Goal: Navigation & Orientation: Understand site structure

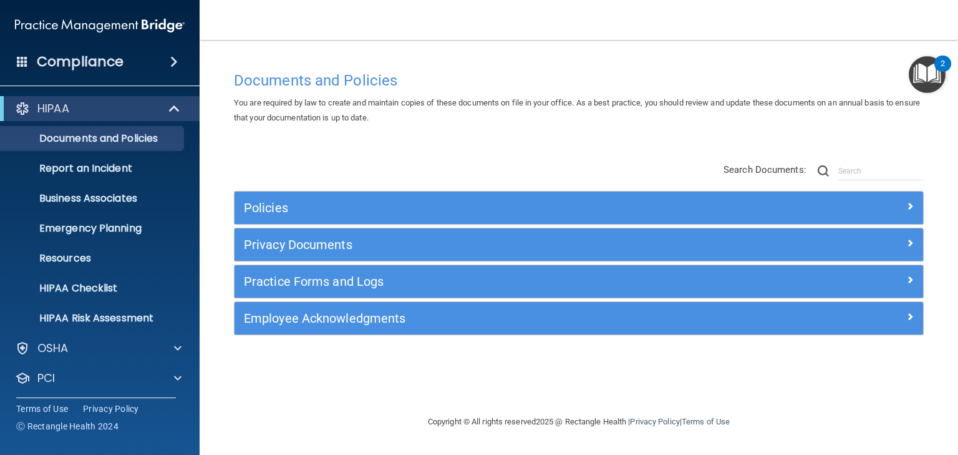
click at [170, 64] on span at bounding box center [173, 61] width 7 height 15
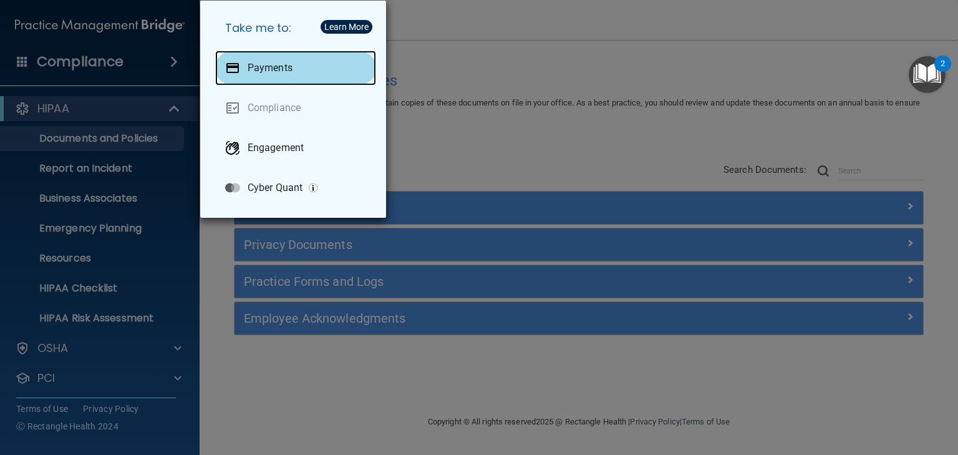
click at [272, 67] on p "Payments" at bounding box center [270, 68] width 45 height 12
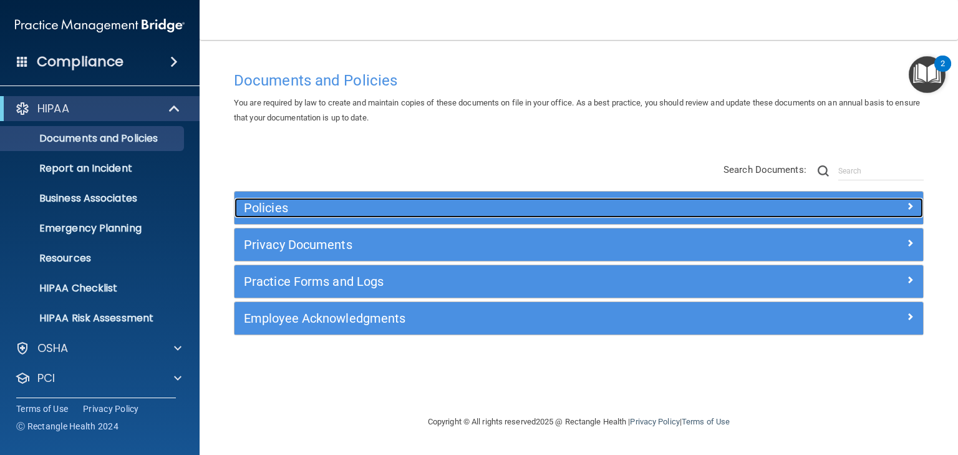
click at [262, 205] on h5 "Policies" at bounding box center [493, 208] width 498 height 14
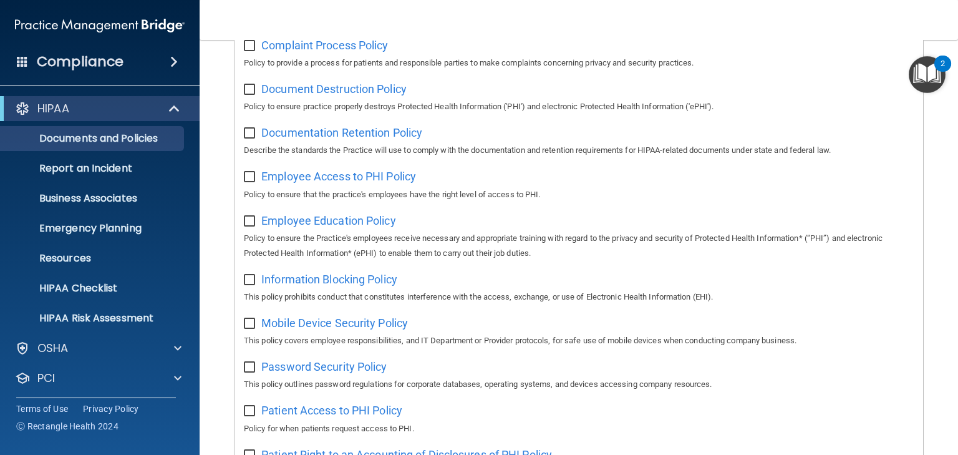
scroll to position [338, 0]
click at [85, 312] on p "HIPAA Risk Assessment" at bounding box center [93, 318] width 170 height 12
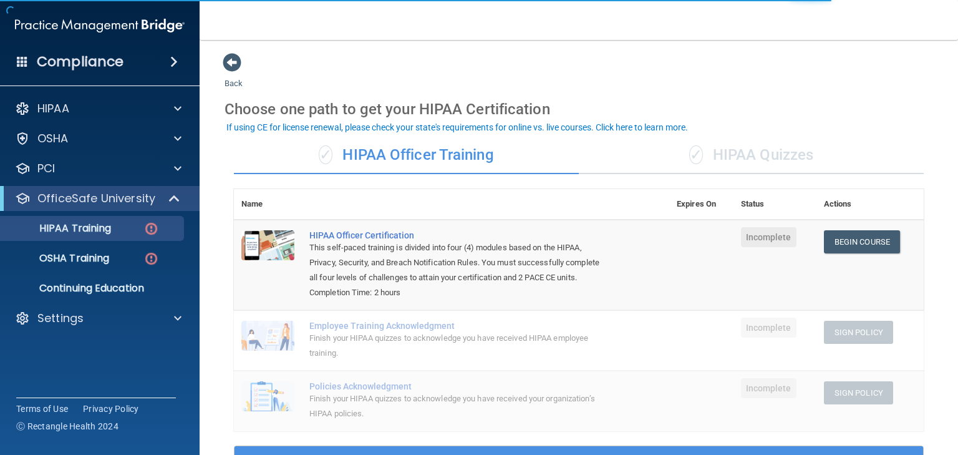
click at [750, 150] on div "✓ HIPAA Quizzes" at bounding box center [751, 155] width 345 height 37
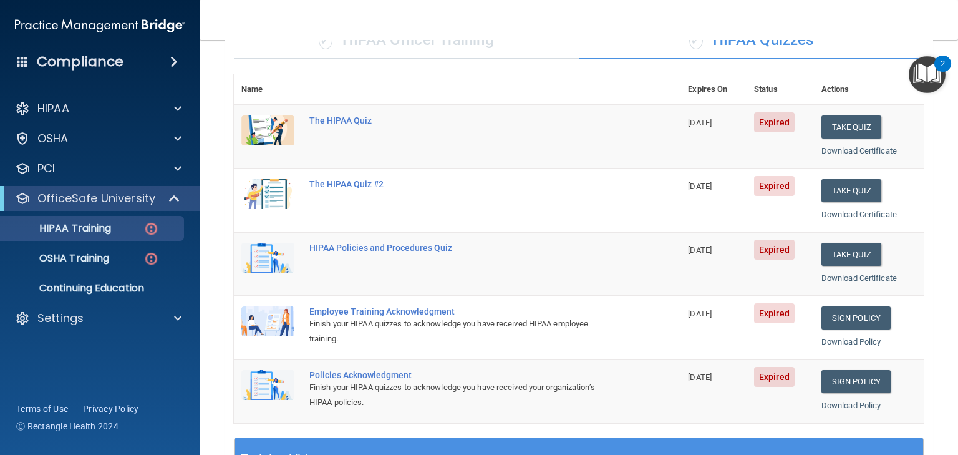
scroll to position [114, 0]
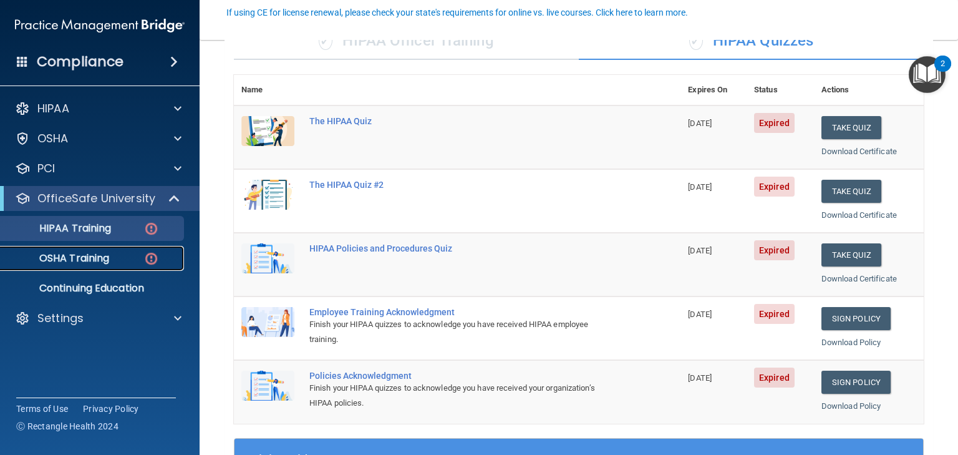
click at [75, 262] on p "OSHA Training" at bounding box center [58, 258] width 101 height 12
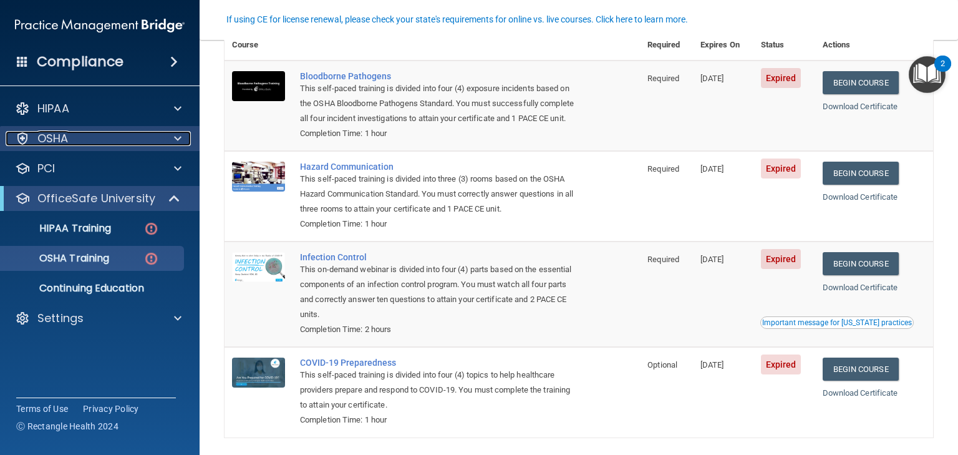
click at [65, 140] on p "OSHA" at bounding box center [52, 138] width 31 height 15
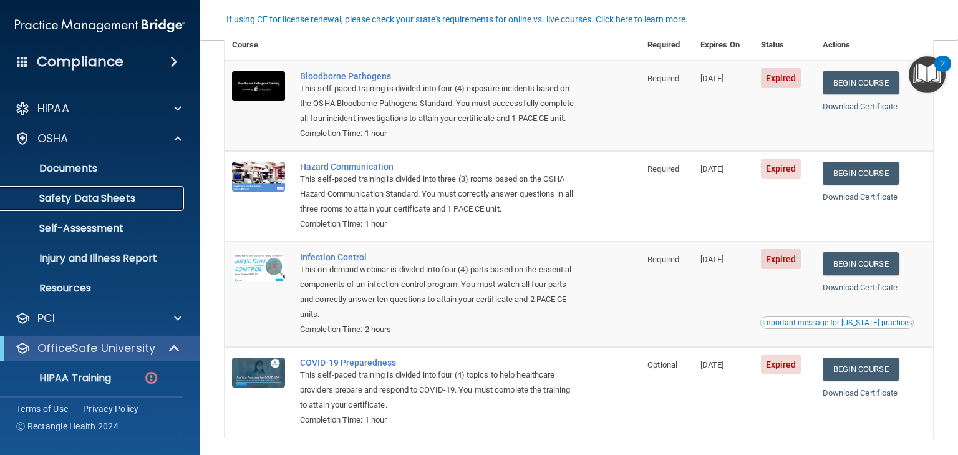
click at [89, 196] on p "Safety Data Sheets" at bounding box center [93, 198] width 170 height 12
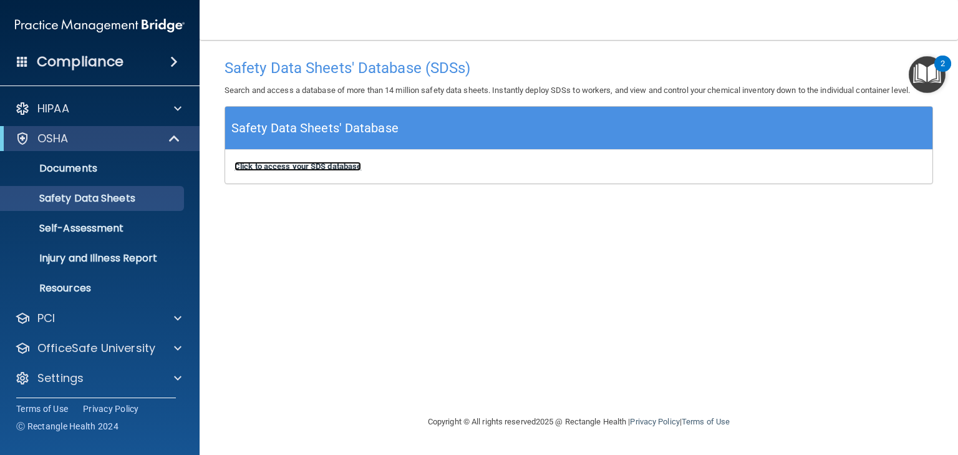
click at [269, 165] on b "Click to access your SDS database" at bounding box center [297, 166] width 127 height 9
